Goal: Use online tool/utility: Utilize a website feature to perform a specific function

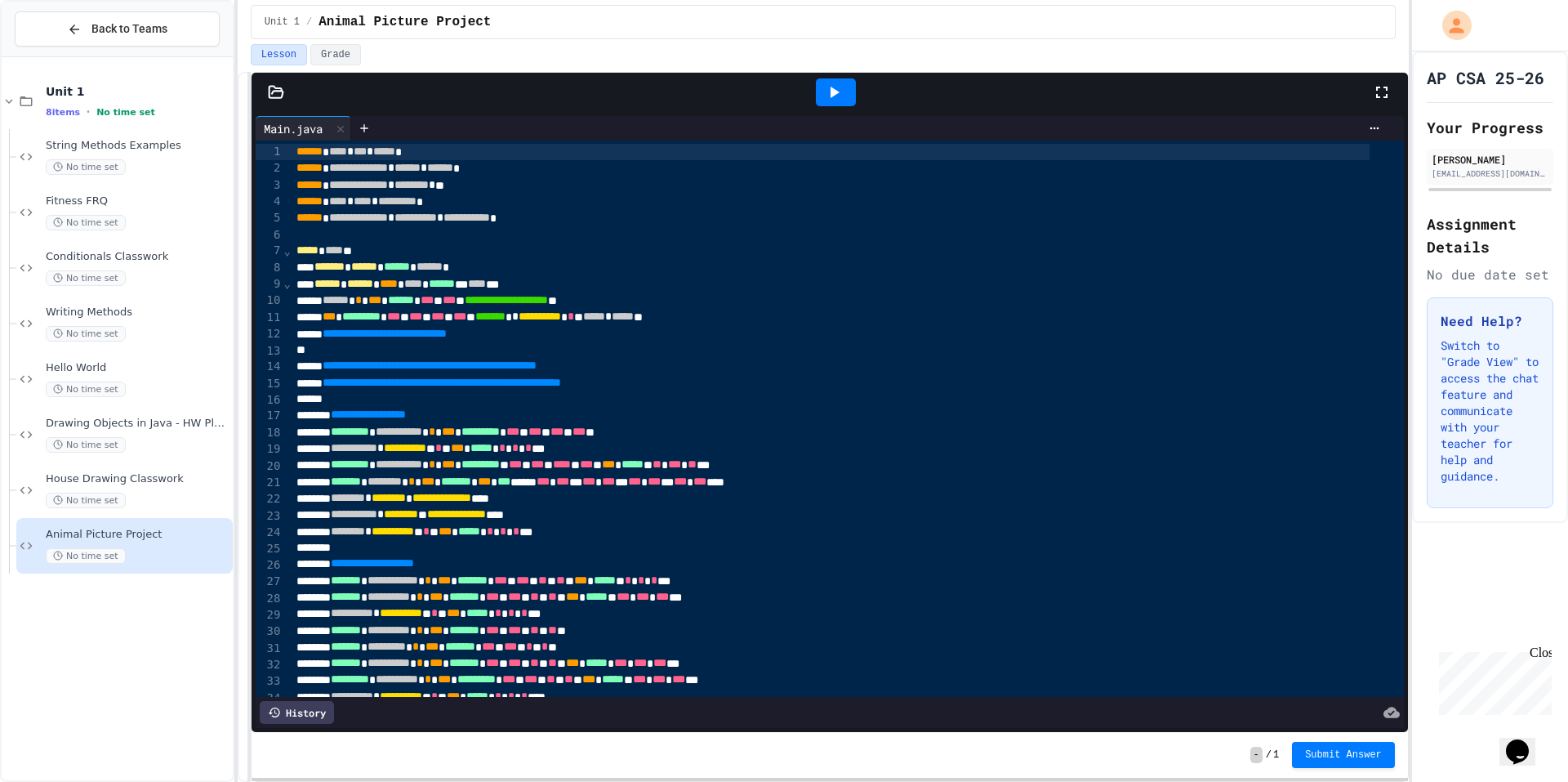
drag, startPoint x: 835, startPoint y: 93, endPoint x: 785, endPoint y: 158, distance: 82.0
click at [835, 93] on icon at bounding box center [835, 92] width 9 height 12
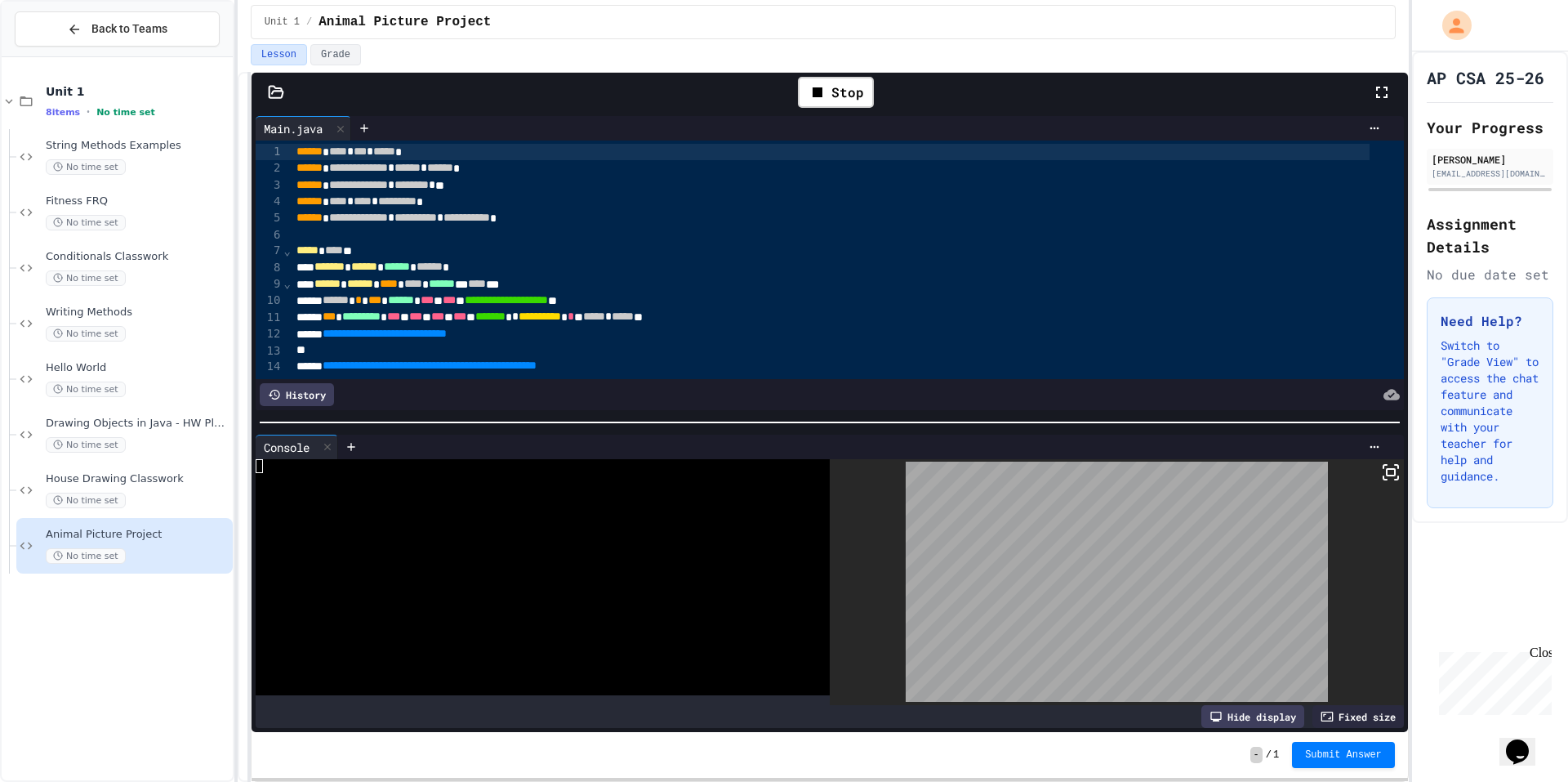
click at [1358, 459] on div at bounding box center [1117, 583] width 574 height 247
click at [1381, 462] on icon at bounding box center [1390, 472] width 20 height 20
click at [1381, 466] on div at bounding box center [784, 391] width 1568 height 782
click at [1381, 470] on icon at bounding box center [1390, 472] width 20 height 20
click at [824, 104] on div "Stop" at bounding box center [835, 92] width 76 height 31
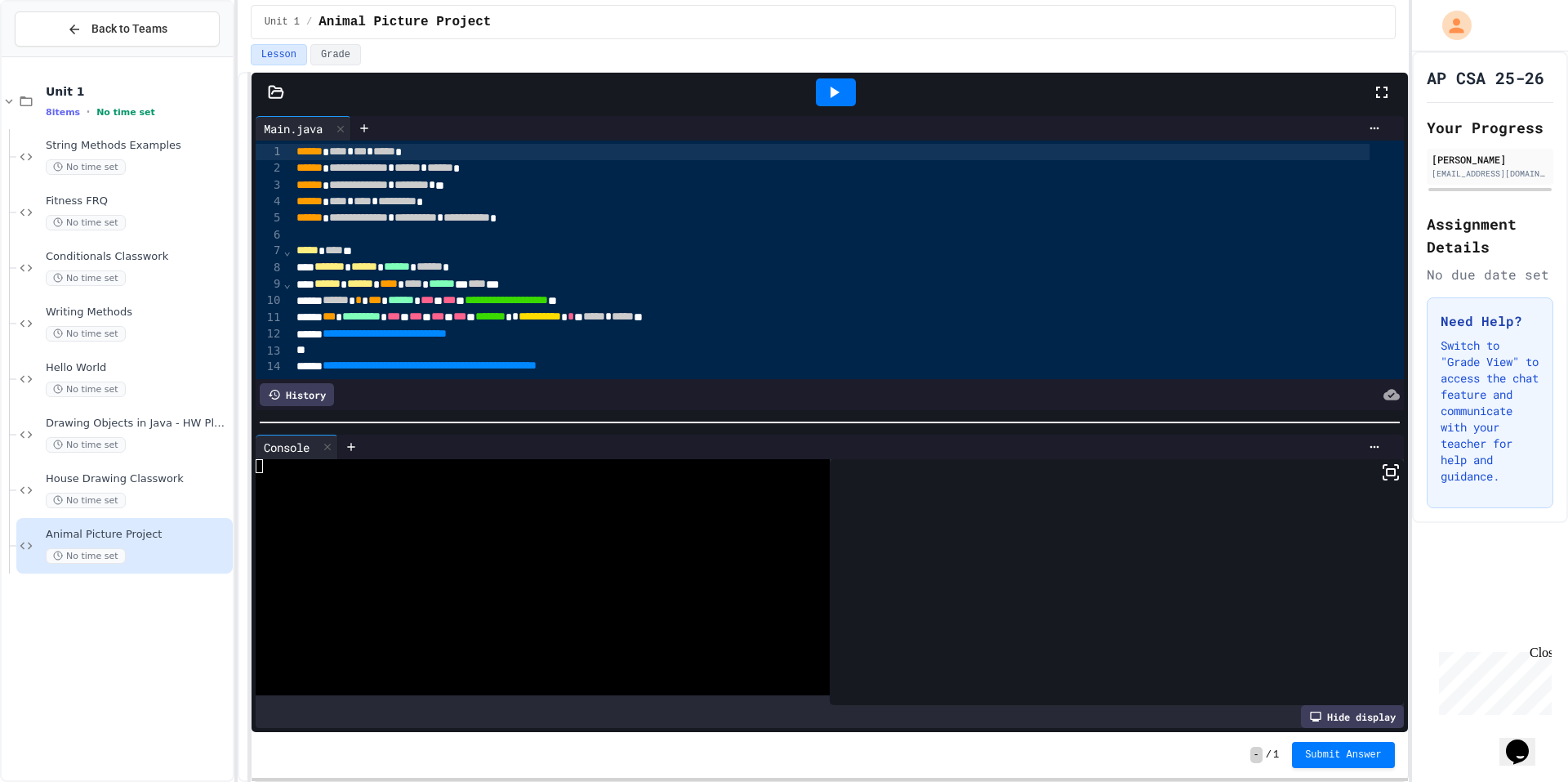
click at [836, 96] on icon at bounding box center [833, 92] width 20 height 20
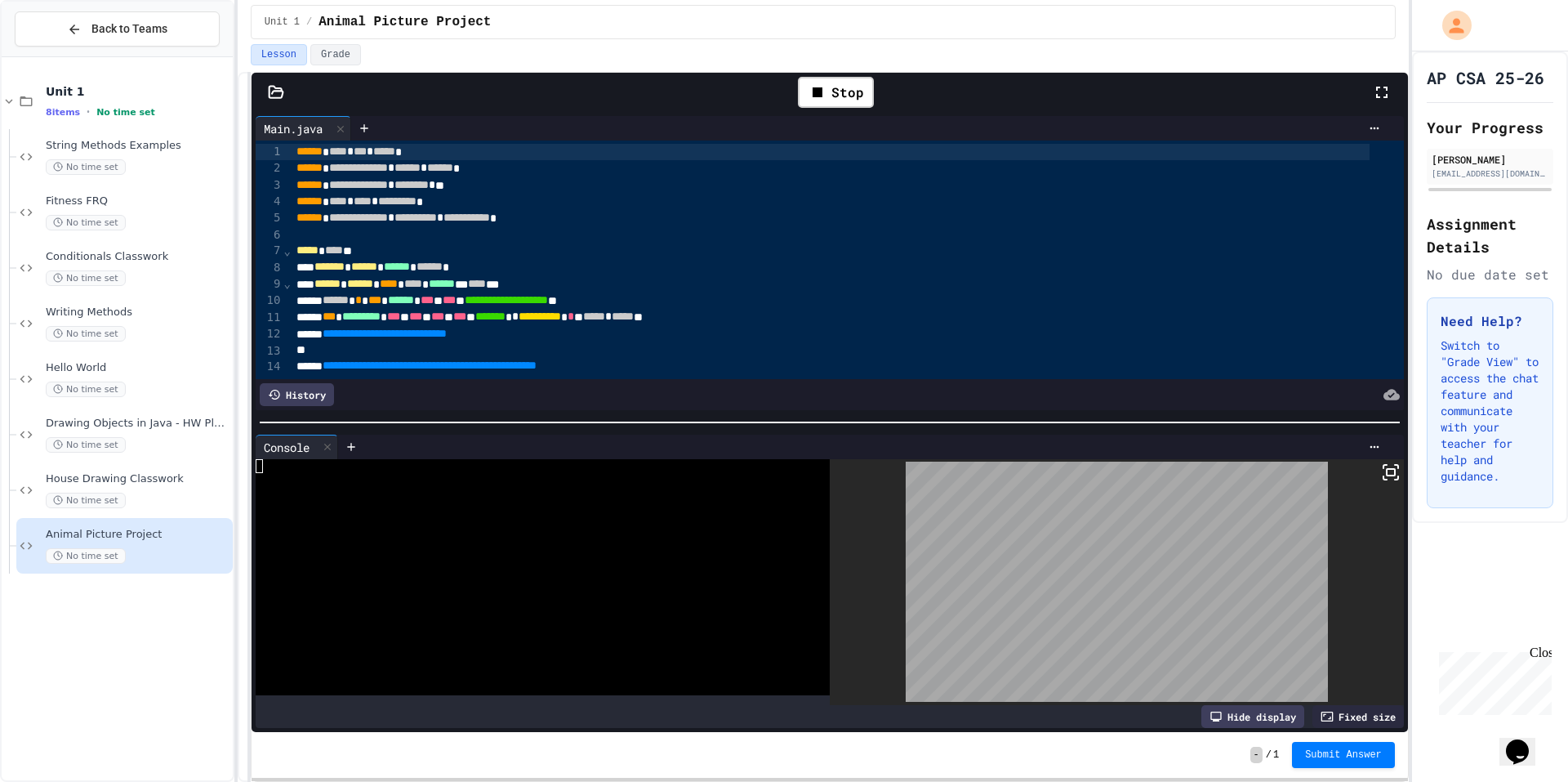
click at [1381, 467] on icon at bounding box center [1390, 472] width 20 height 20
click at [902, 86] on div at bounding box center [784, 391] width 1568 height 782
click at [868, 86] on div "Stop" at bounding box center [835, 92] width 76 height 31
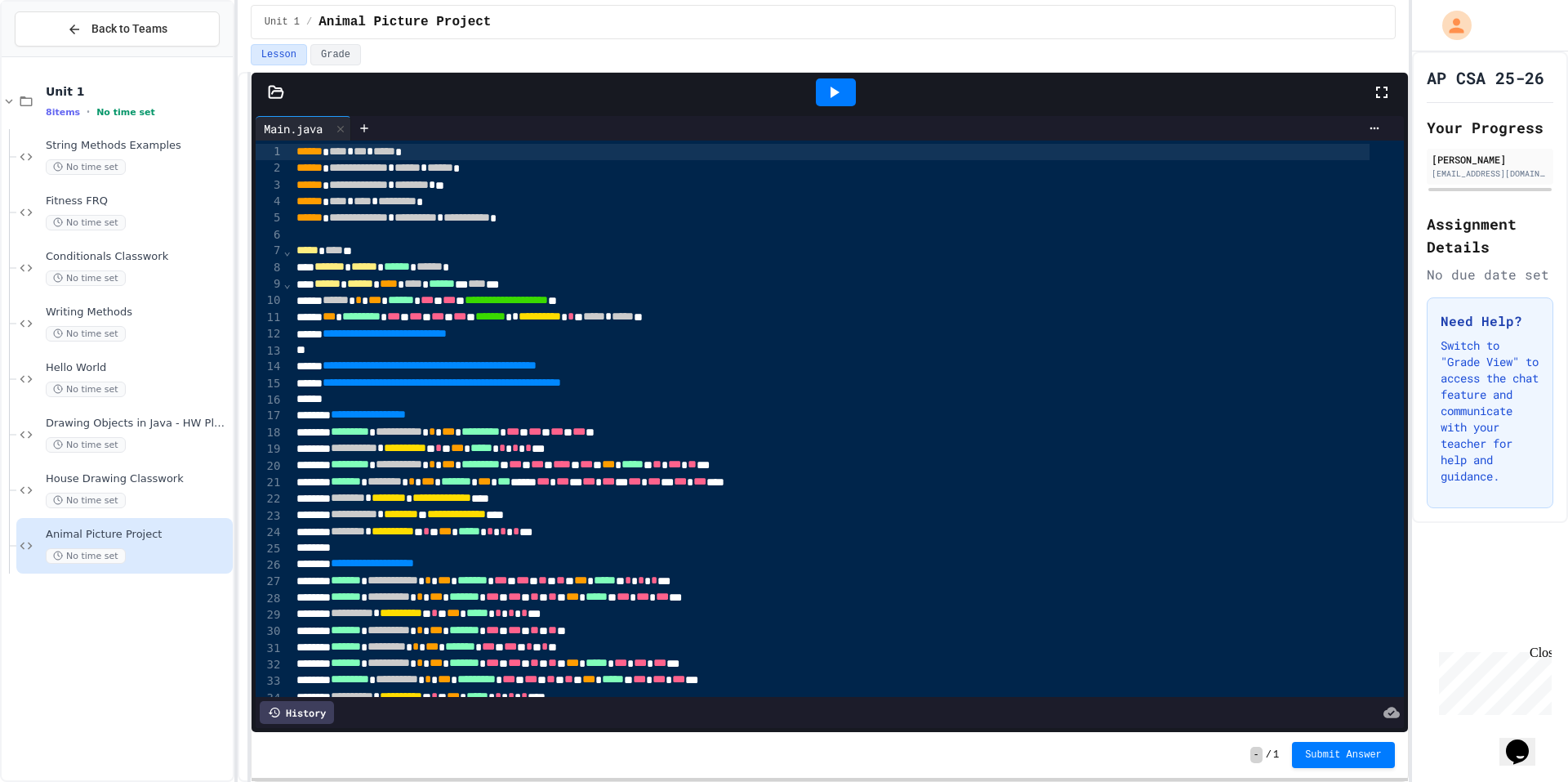
click at [829, 95] on icon at bounding box center [833, 92] width 20 height 20
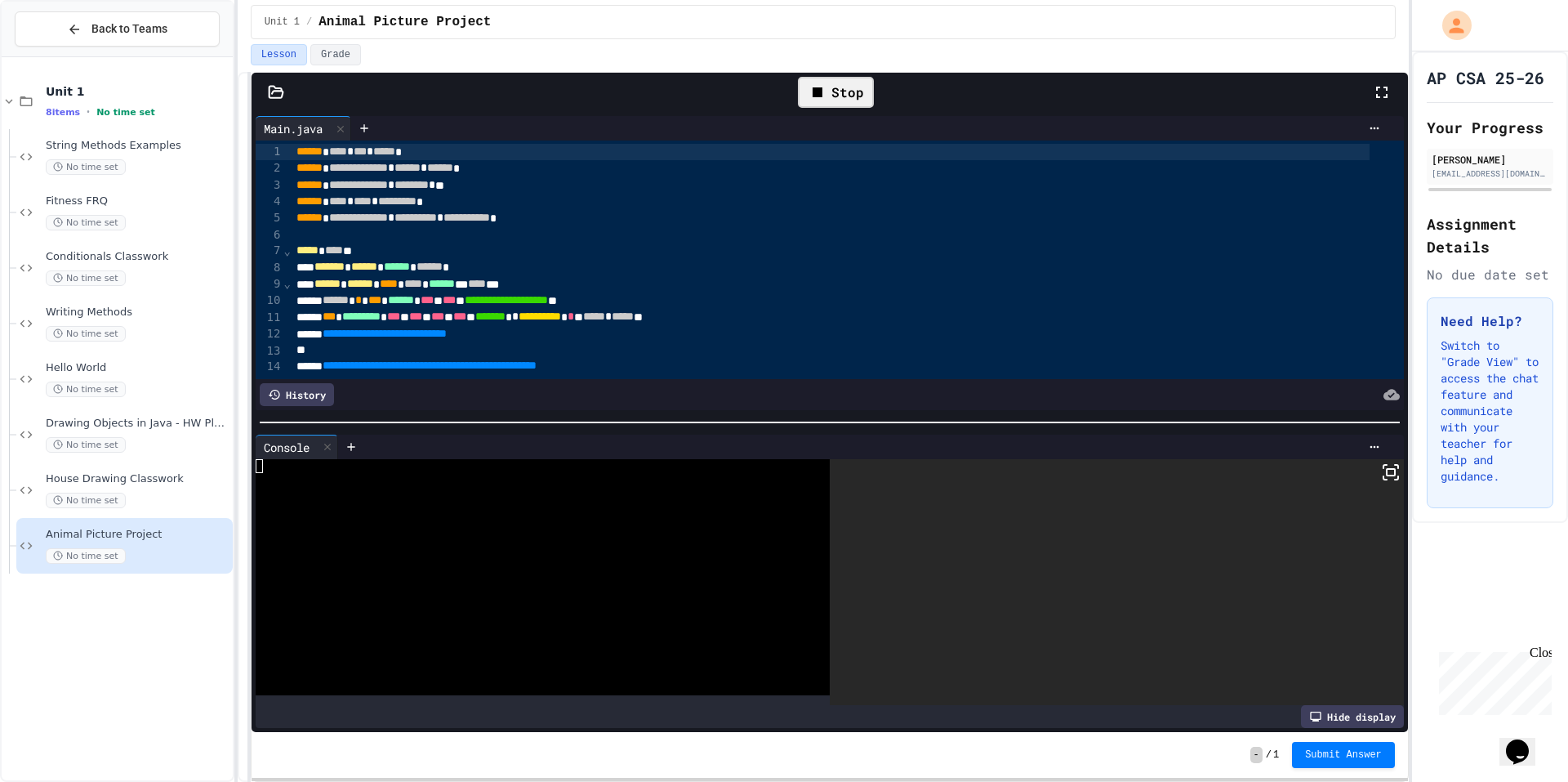
click at [1367, 463] on div at bounding box center [1117, 583] width 574 height 247
click at [1383, 465] on icon at bounding box center [1385, 467] width 4 height 4
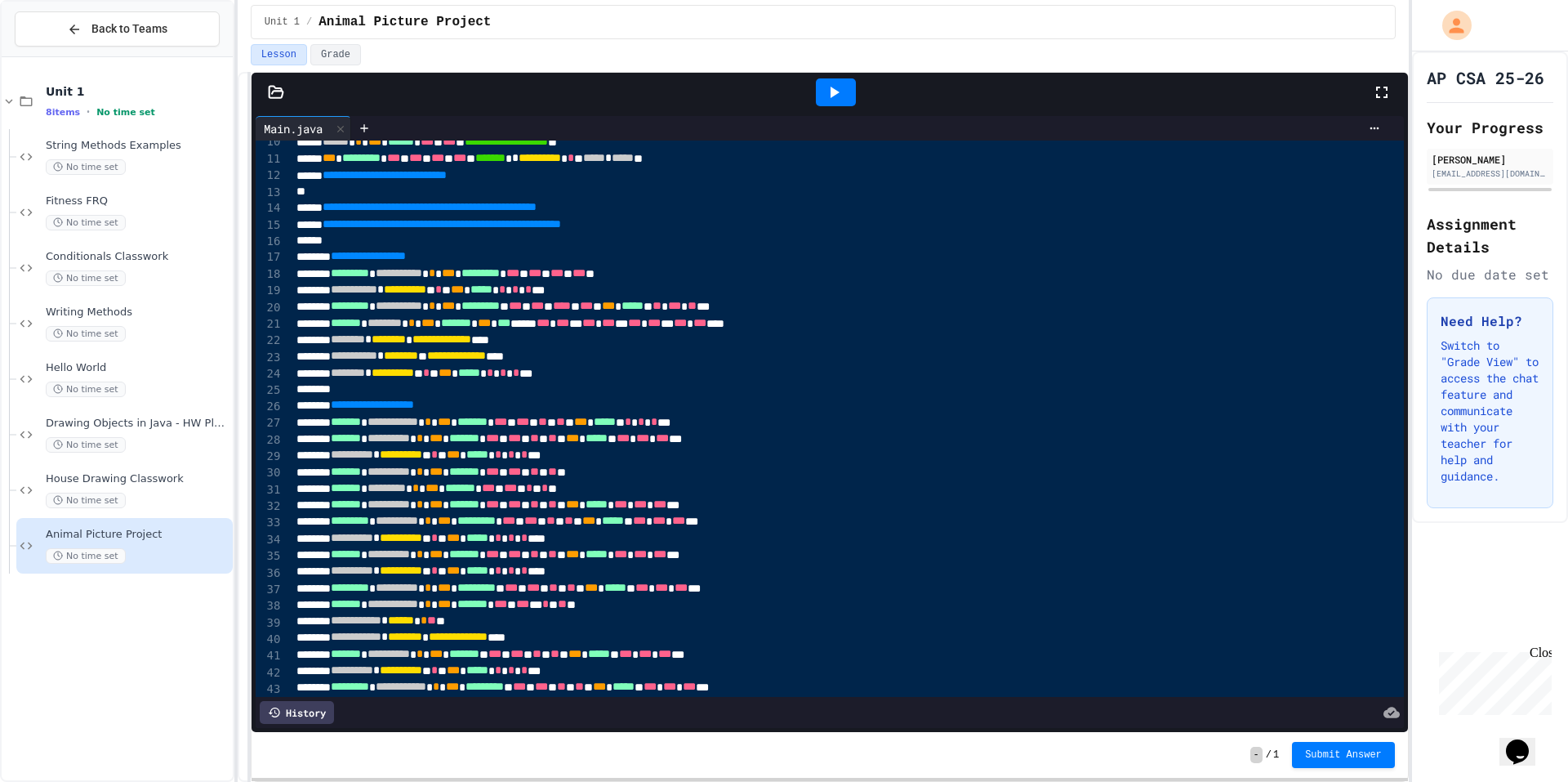
scroll to position [164, 0]
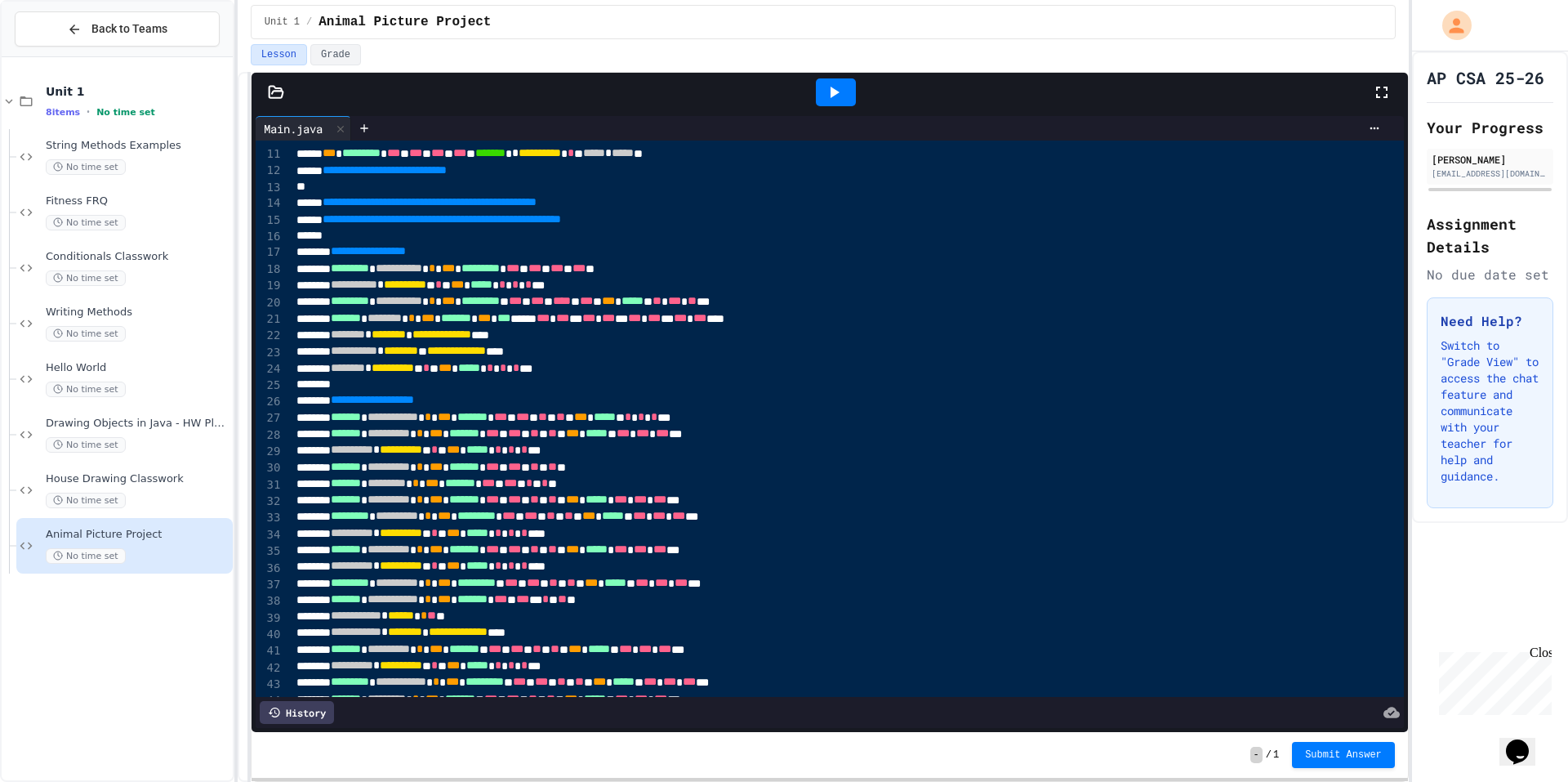
click at [830, 101] on icon at bounding box center [833, 92] width 20 height 20
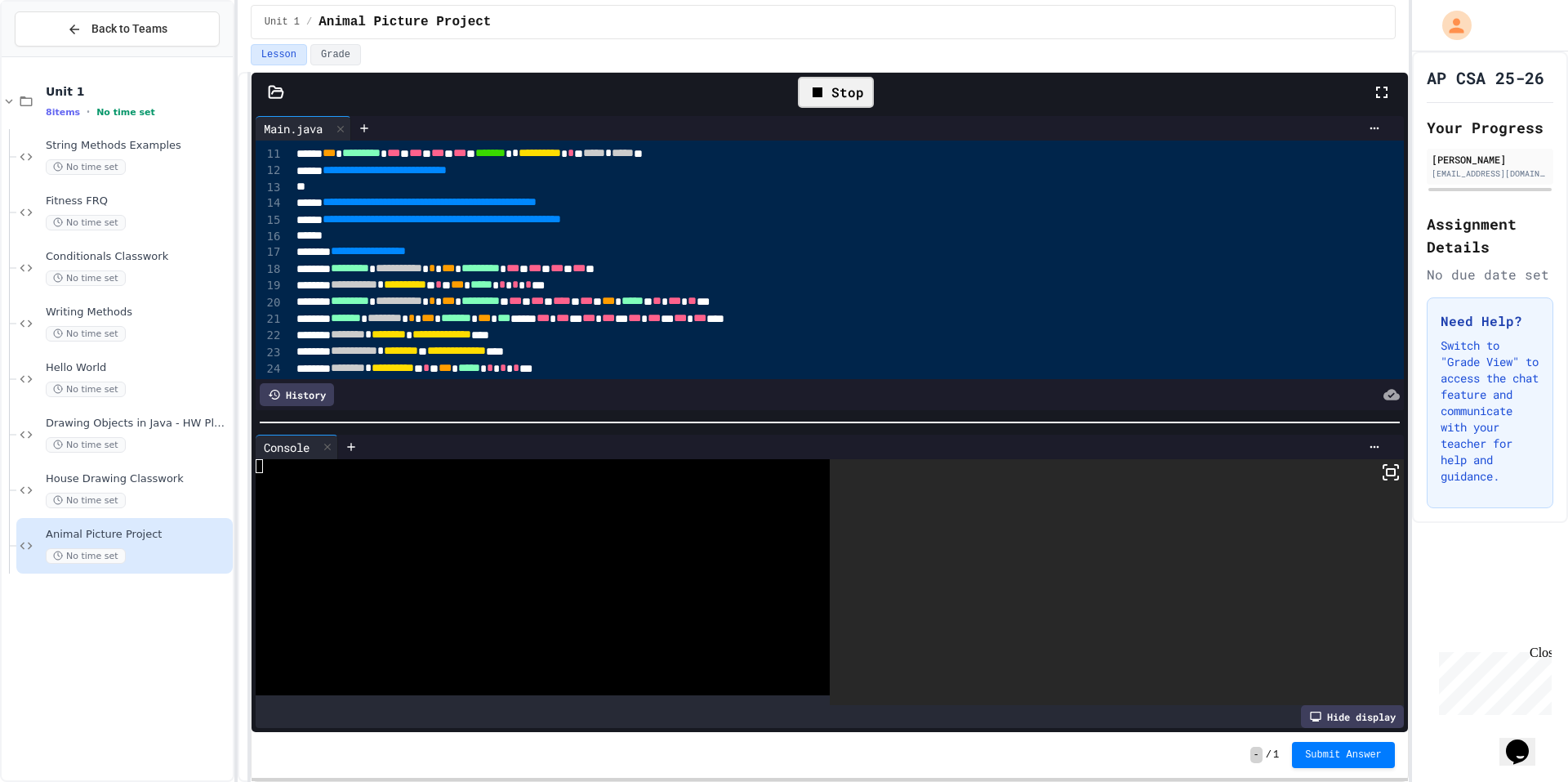
click at [1387, 469] on rect at bounding box center [1390, 472] width 8 height 6
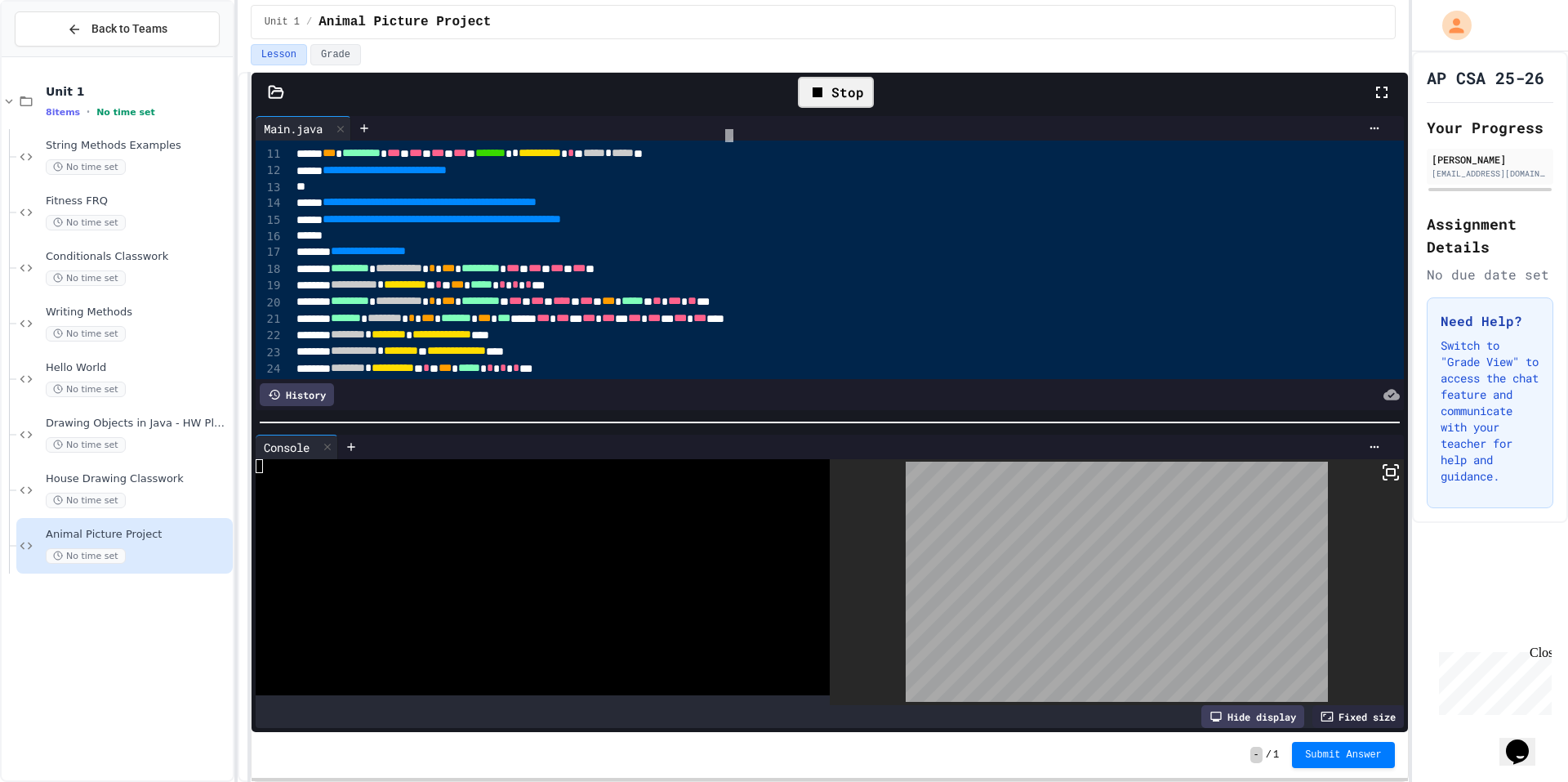
click at [839, 93] on div at bounding box center [784, 391] width 1568 height 782
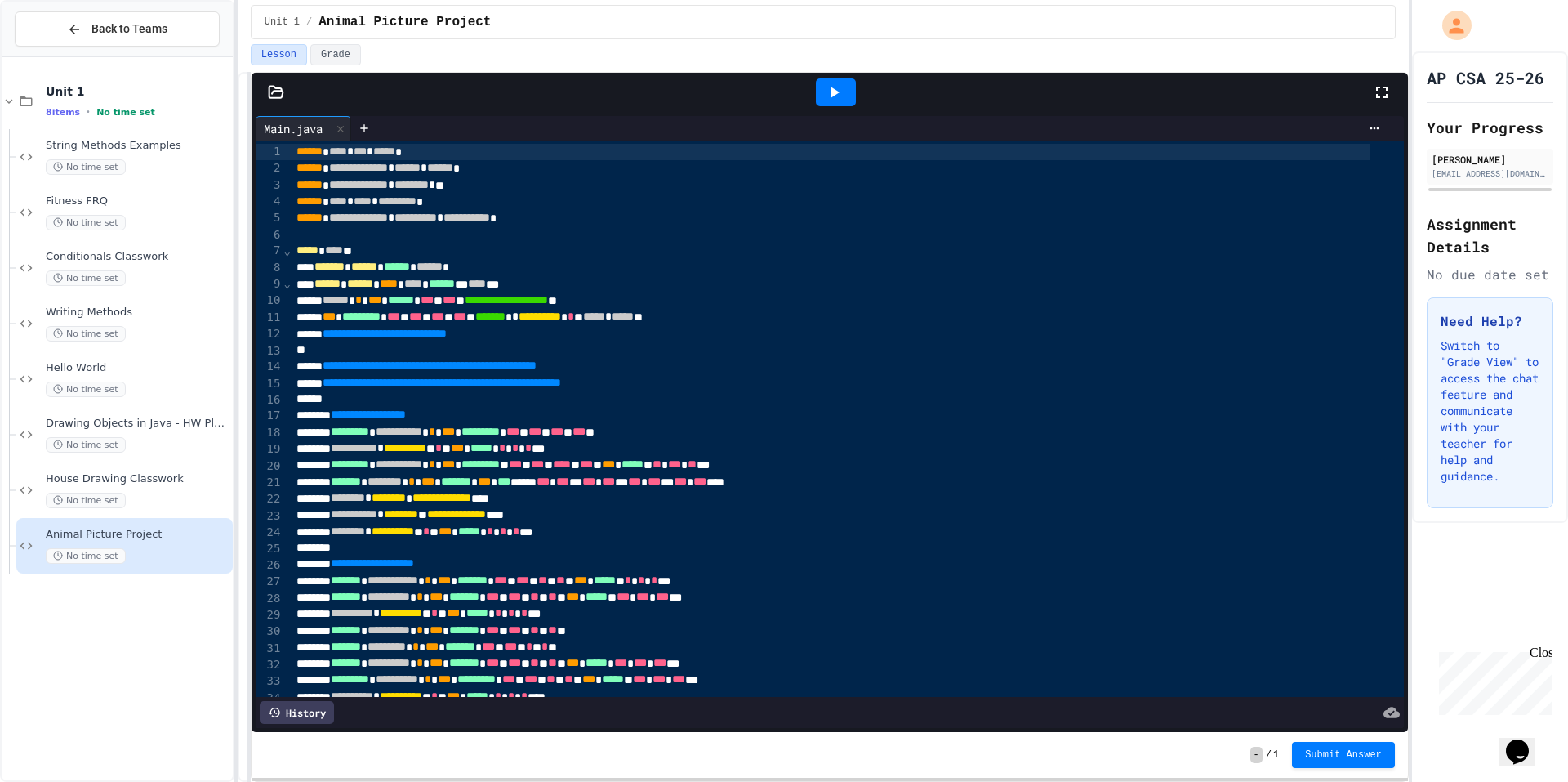
click at [827, 103] on div at bounding box center [835, 92] width 40 height 28
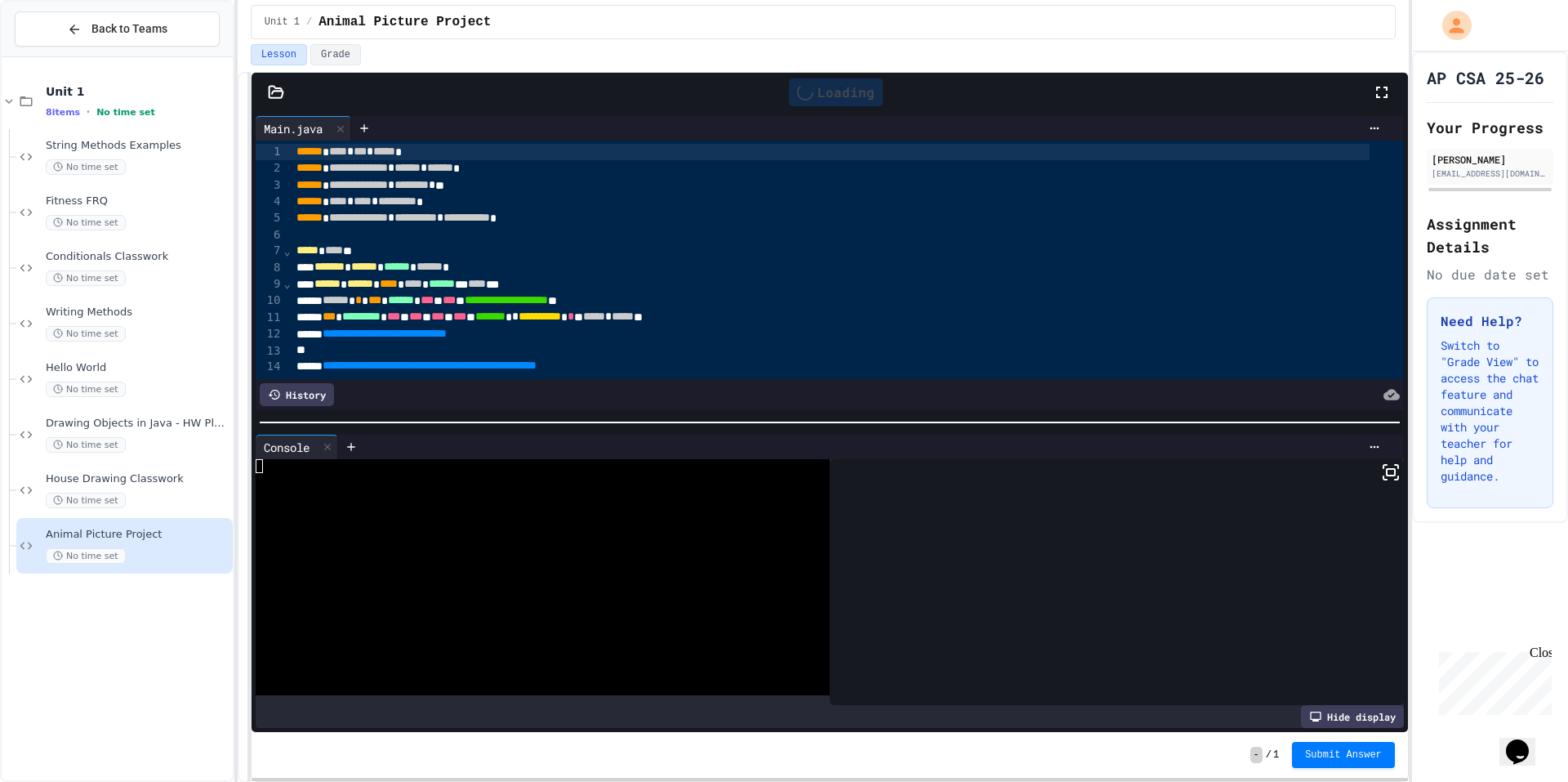
drag, startPoint x: 1373, startPoint y: 470, endPoint x: 20, endPoint y: 602, distance: 1359.4
click at [1381, 470] on icon at bounding box center [1390, 472] width 20 height 20
